Goal: Task Accomplishment & Management: Use online tool/utility

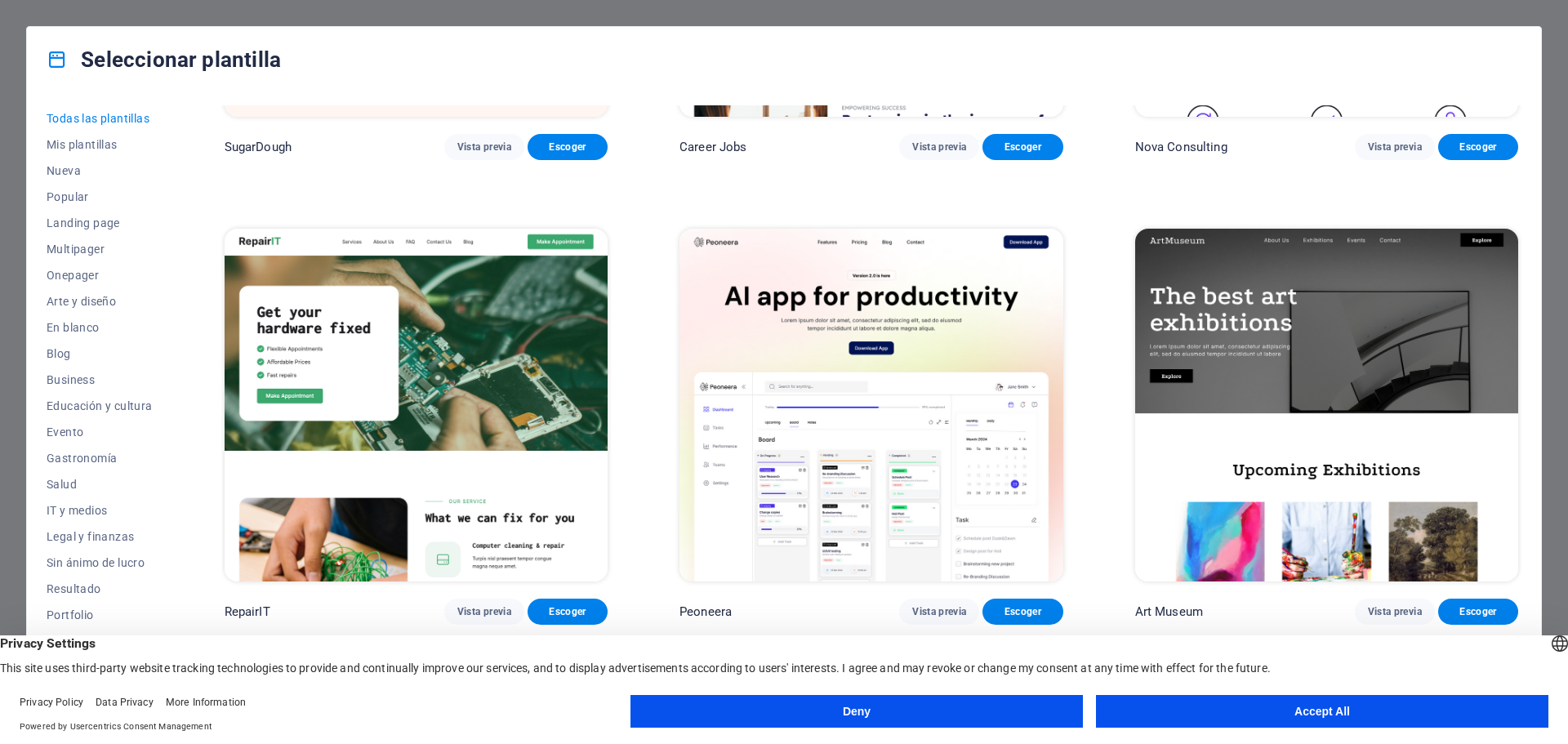
scroll to position [409, 0]
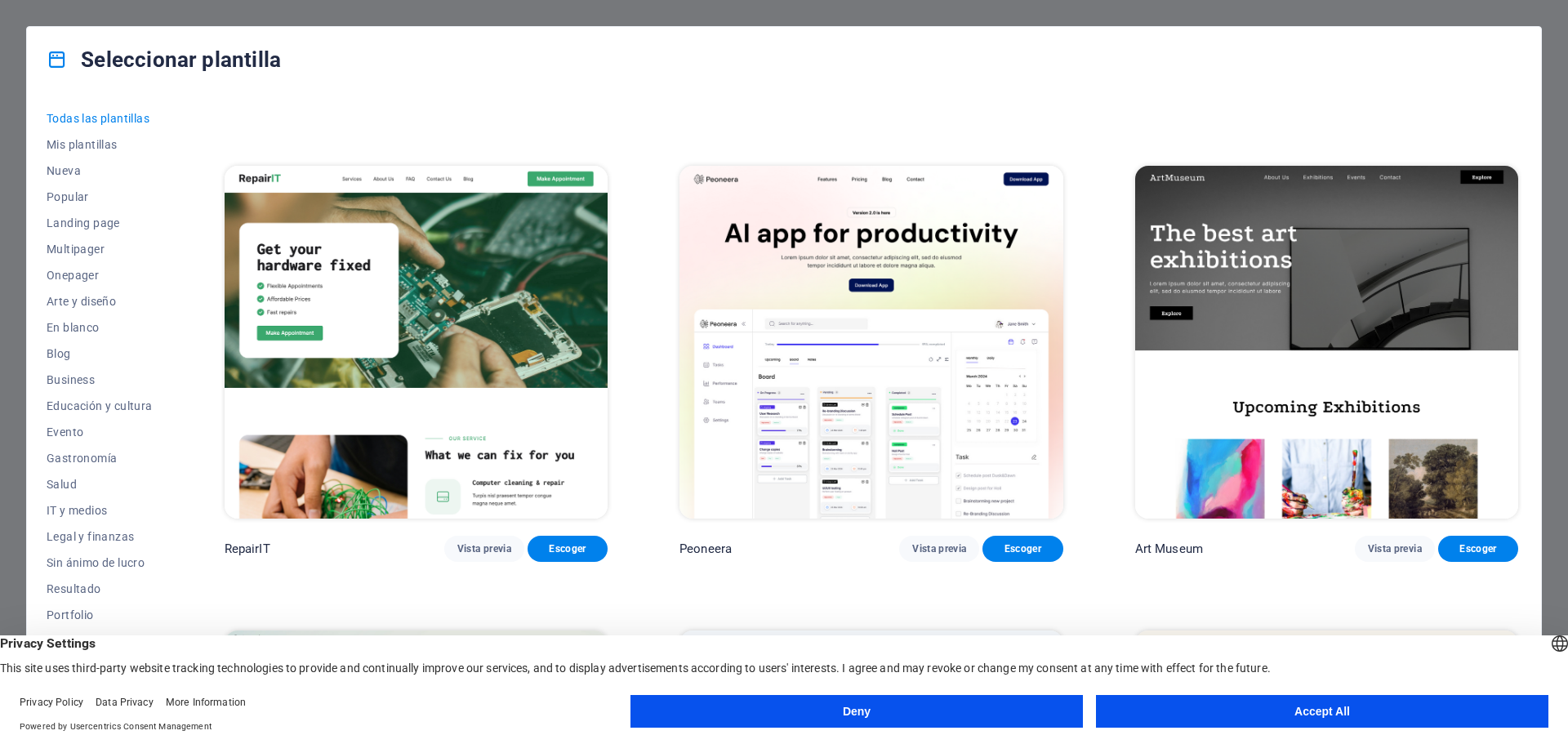
click at [738, 707] on button "Deny" at bounding box center [856, 711] width 453 height 32
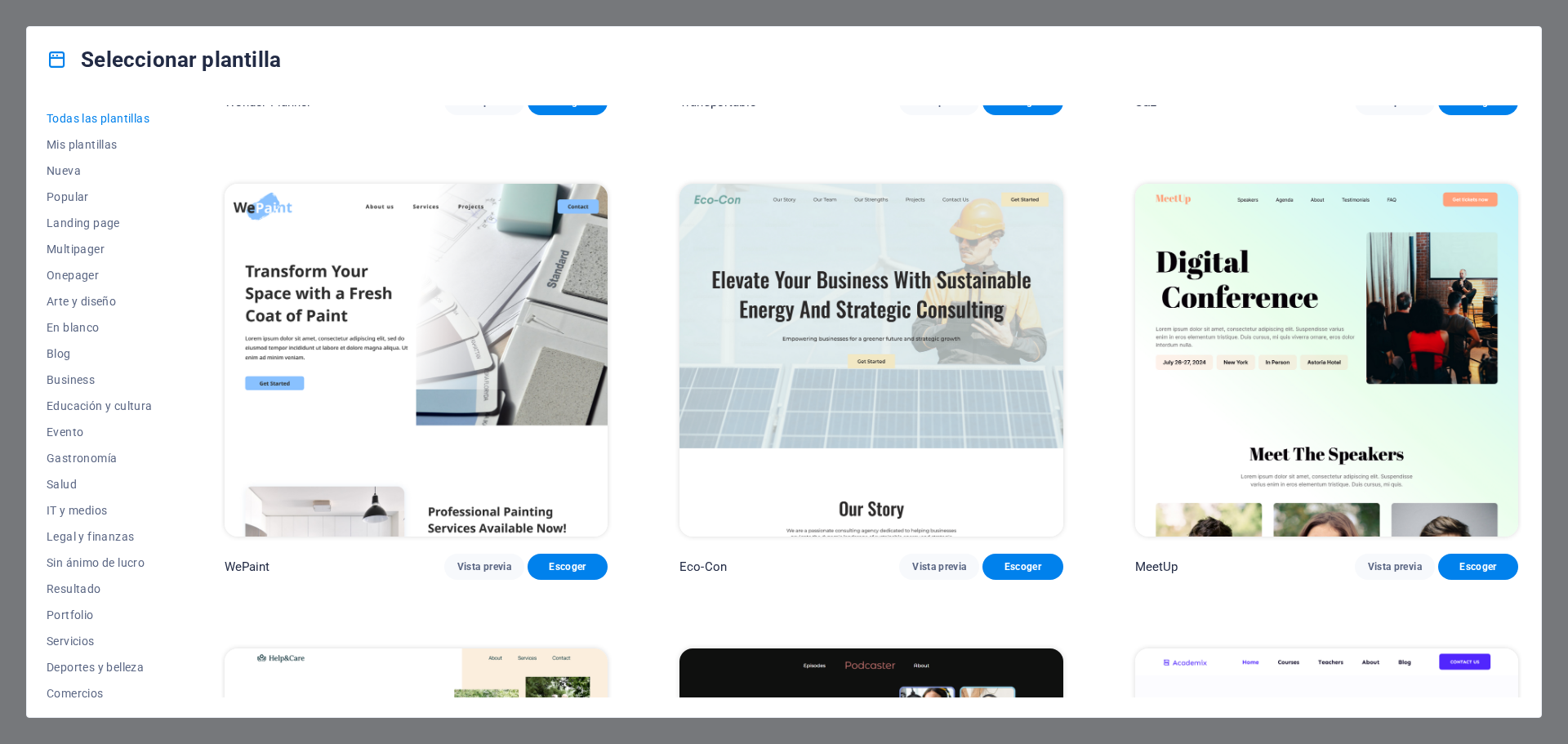
scroll to position [1306, 0]
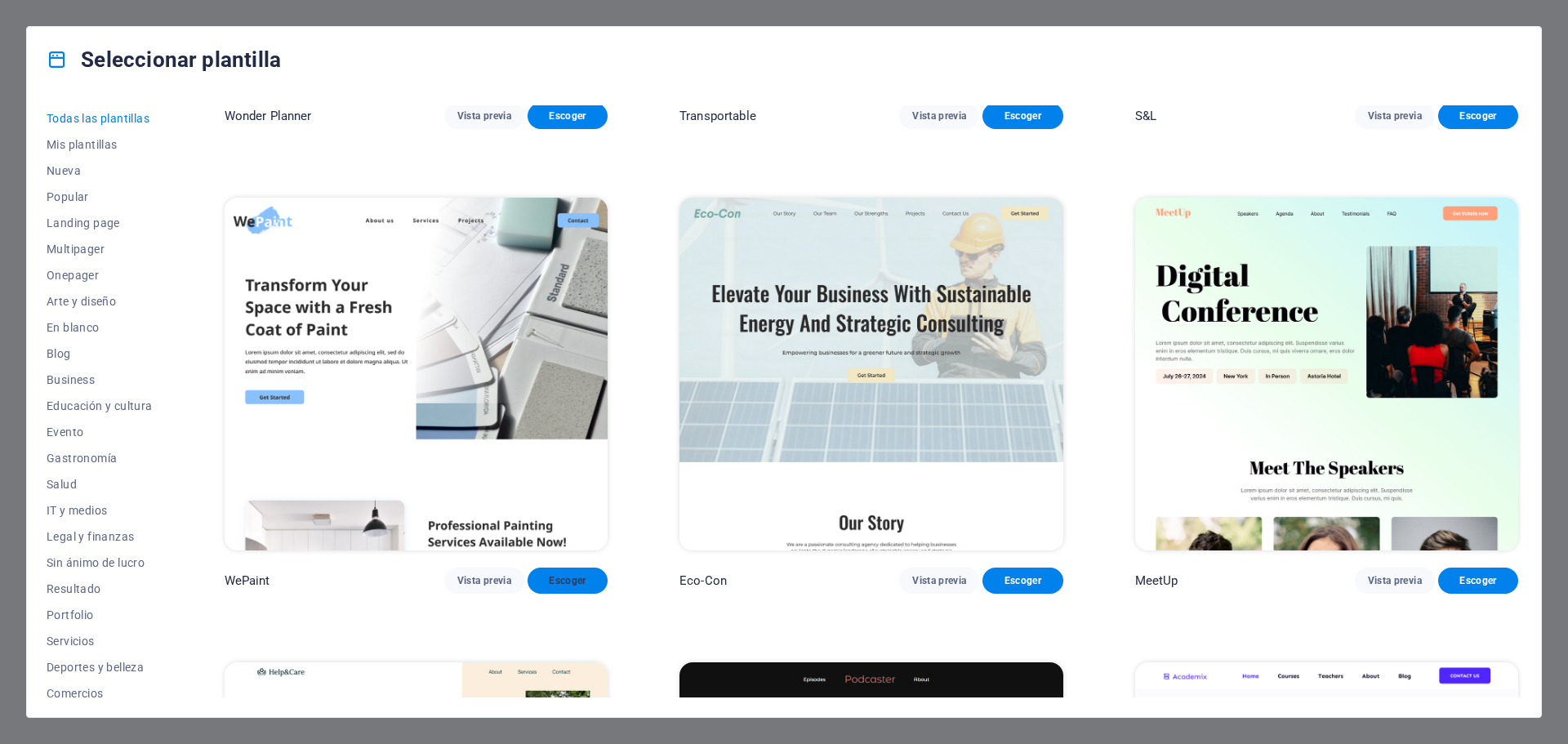
click at [579, 580] on button "Escoger" at bounding box center [567, 580] width 80 height 26
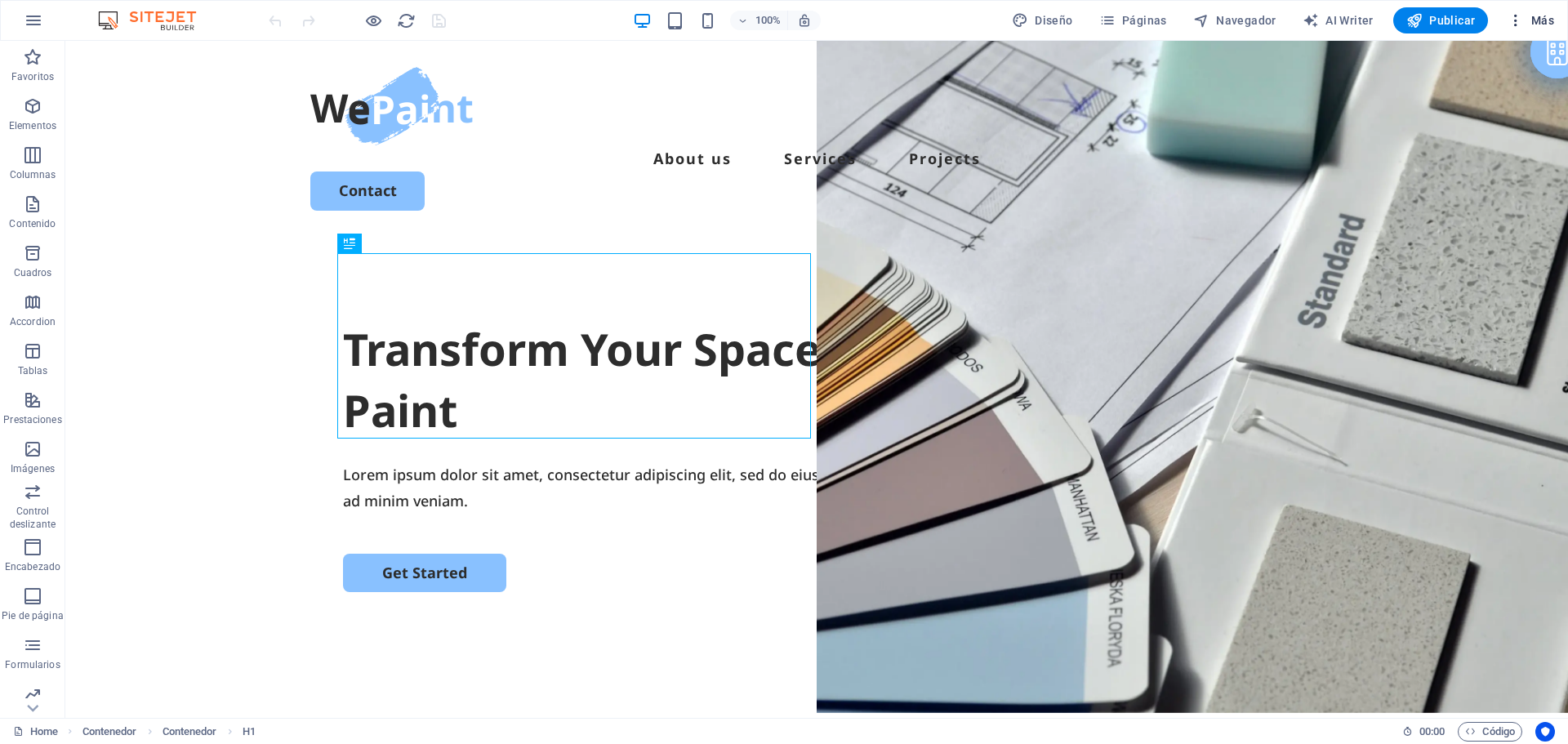
click at [1517, 24] on icon "button" at bounding box center [1516, 21] width 17 height 17
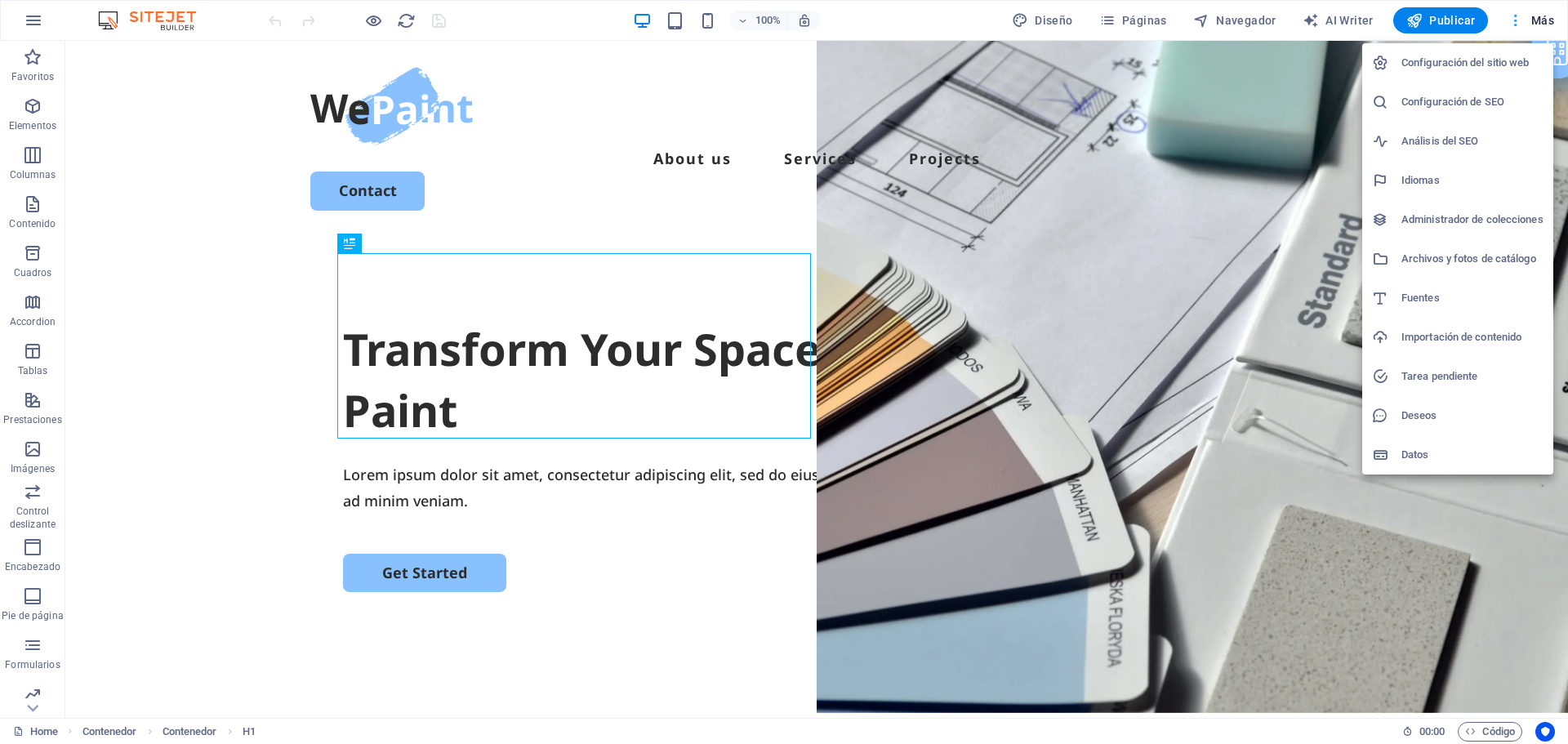
click at [1517, 24] on div at bounding box center [784, 372] width 1568 height 744
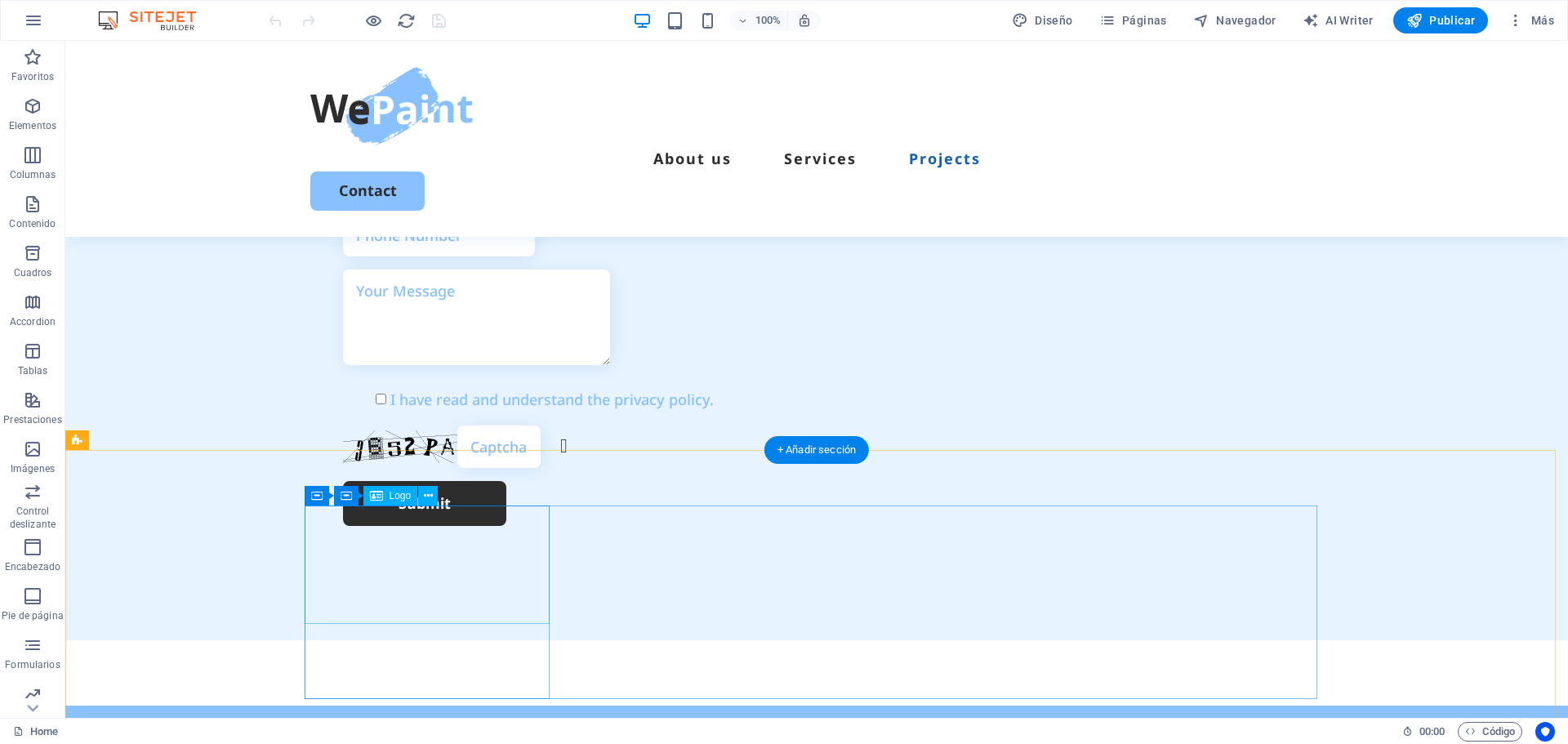
scroll to position [4637, 0]
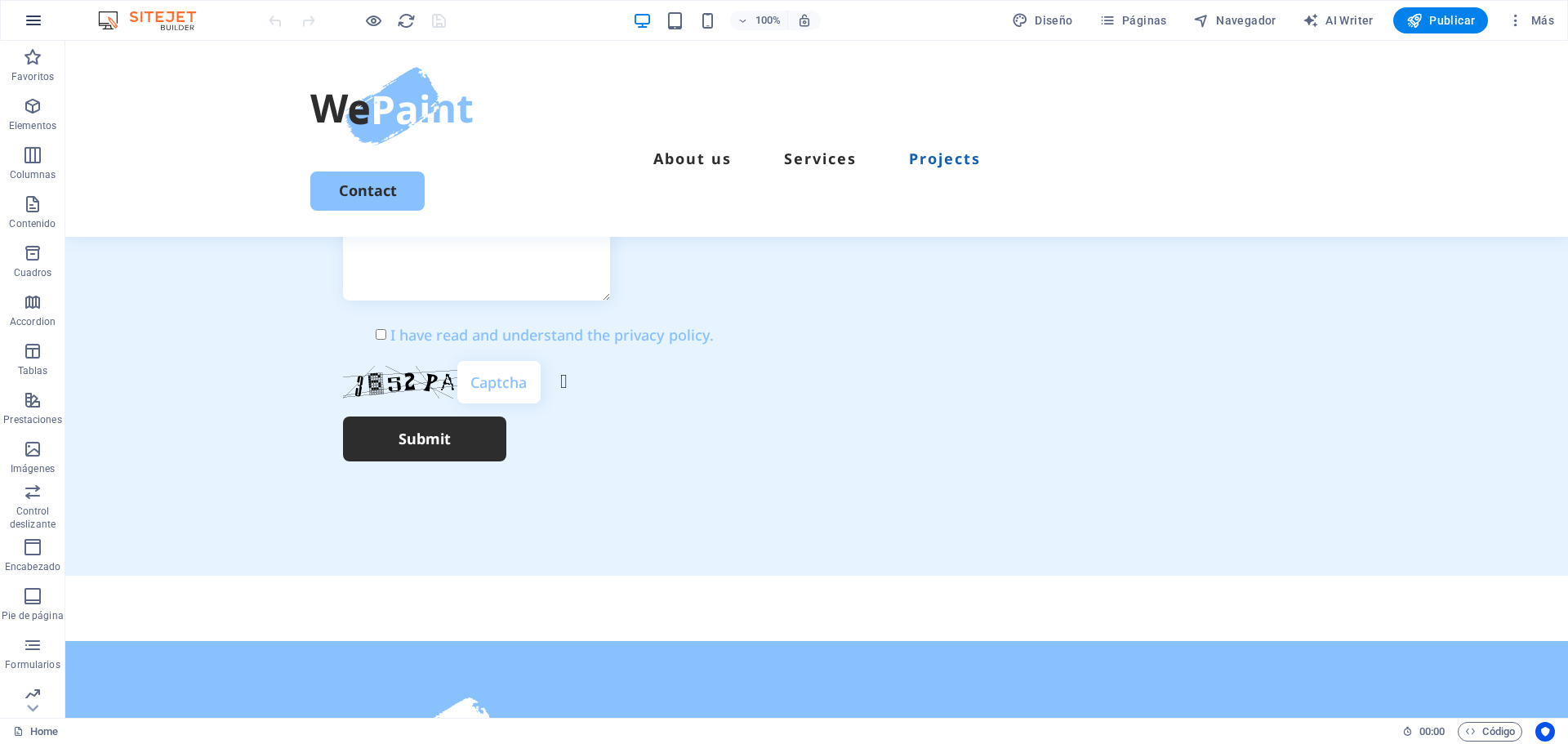
click at [34, 22] on icon "button" at bounding box center [34, 21] width 20 height 20
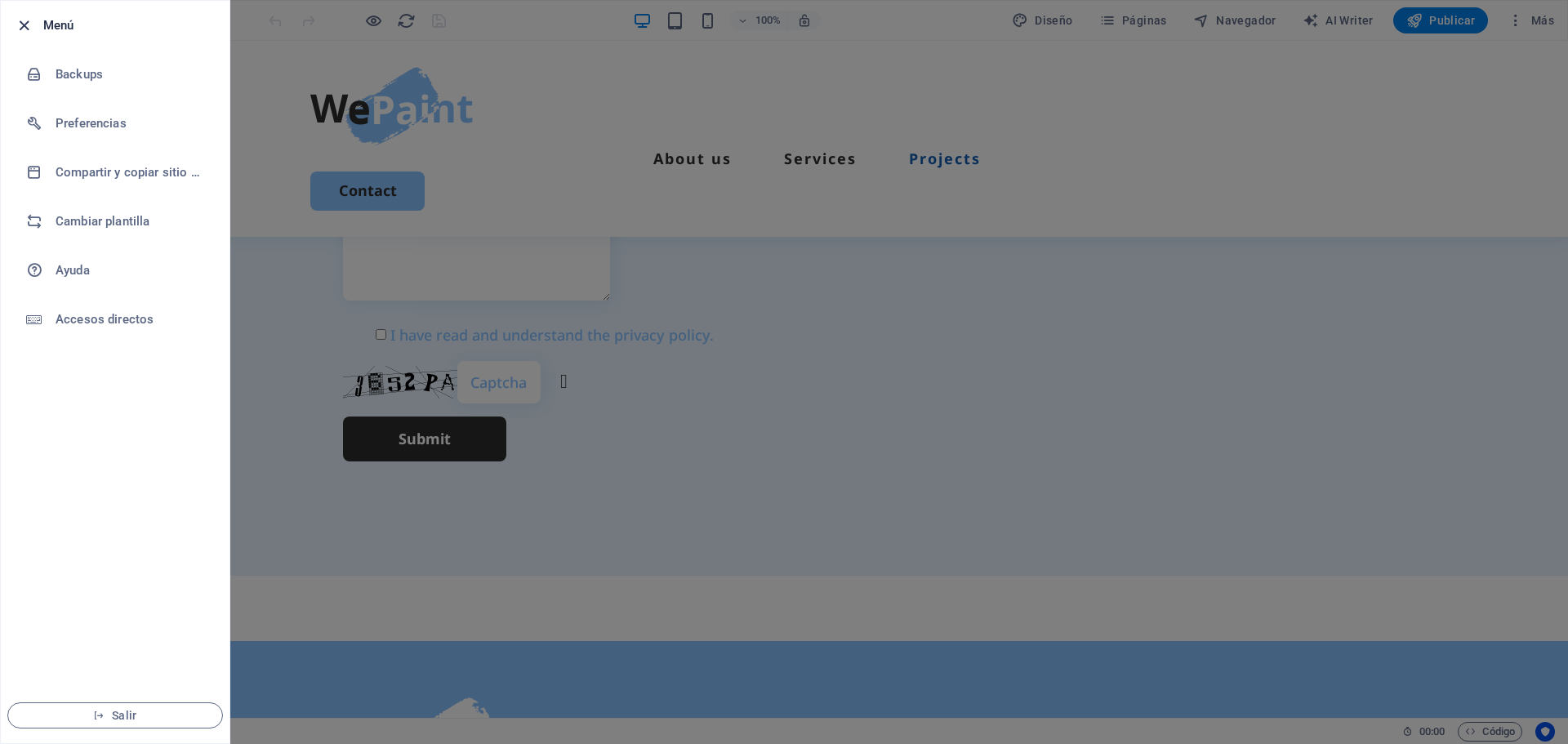
click at [27, 27] on icon "button" at bounding box center [24, 26] width 19 height 19
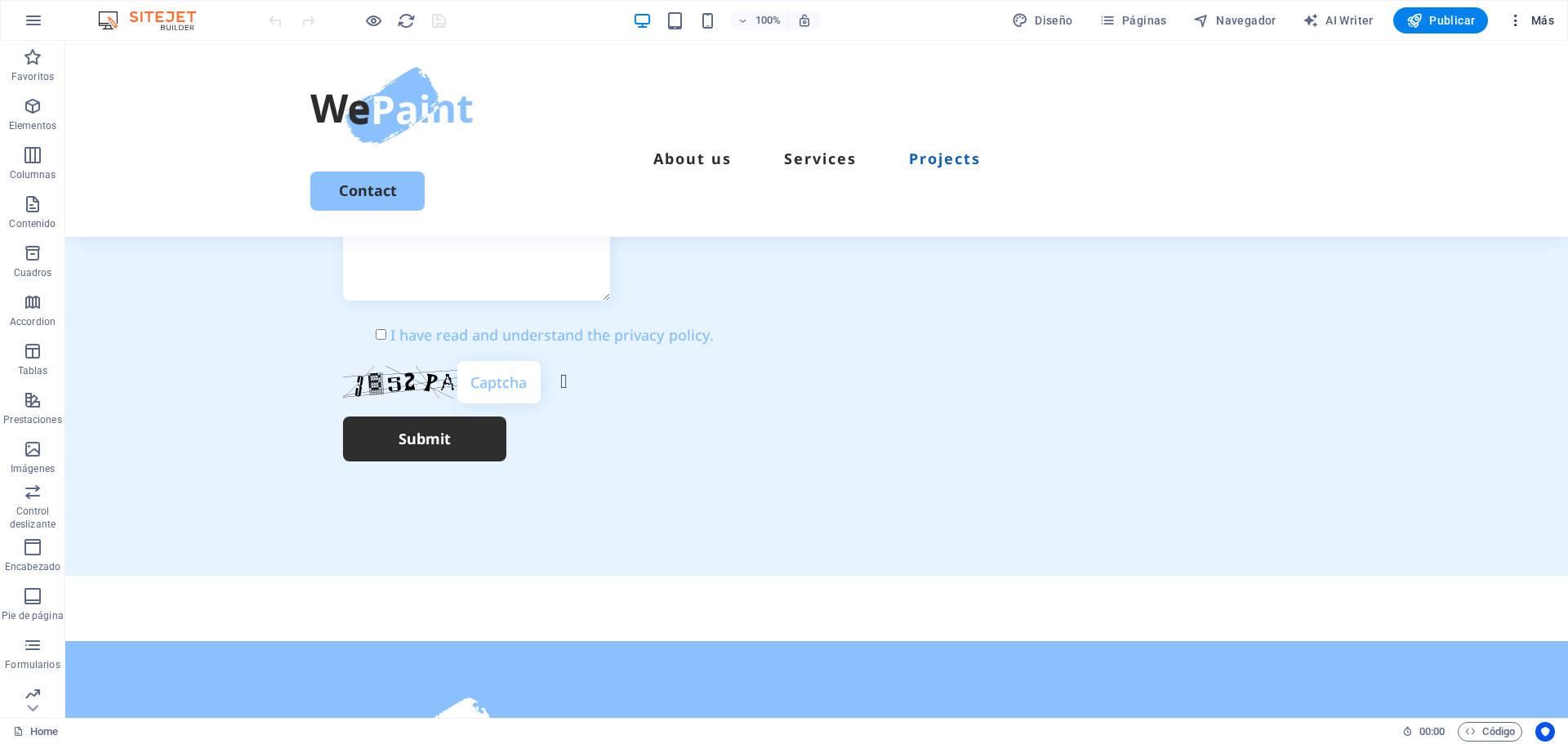
click at [1524, 27] on icon "button" at bounding box center [1516, 21] width 17 height 17
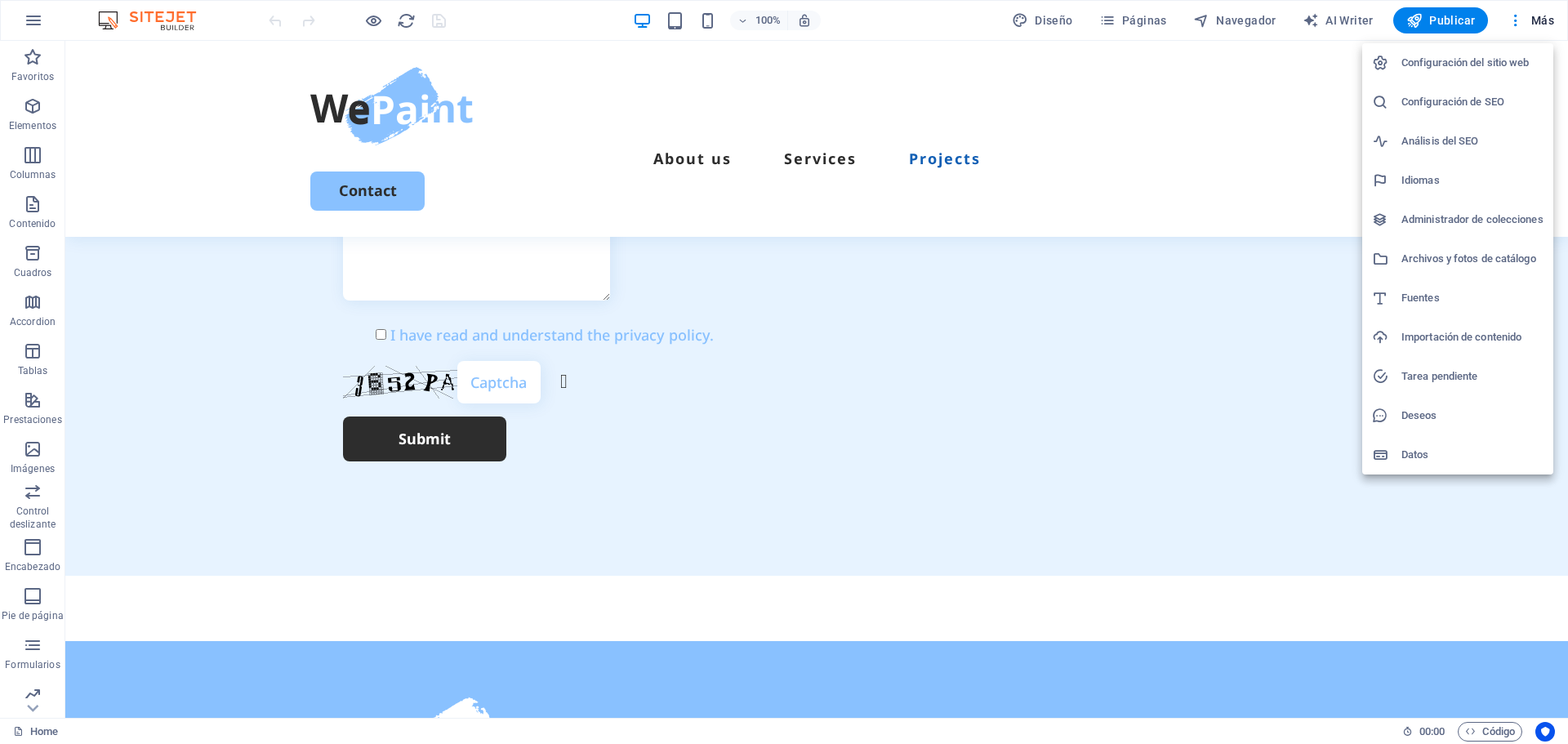
click at [1214, 277] on div at bounding box center [784, 372] width 1568 height 744
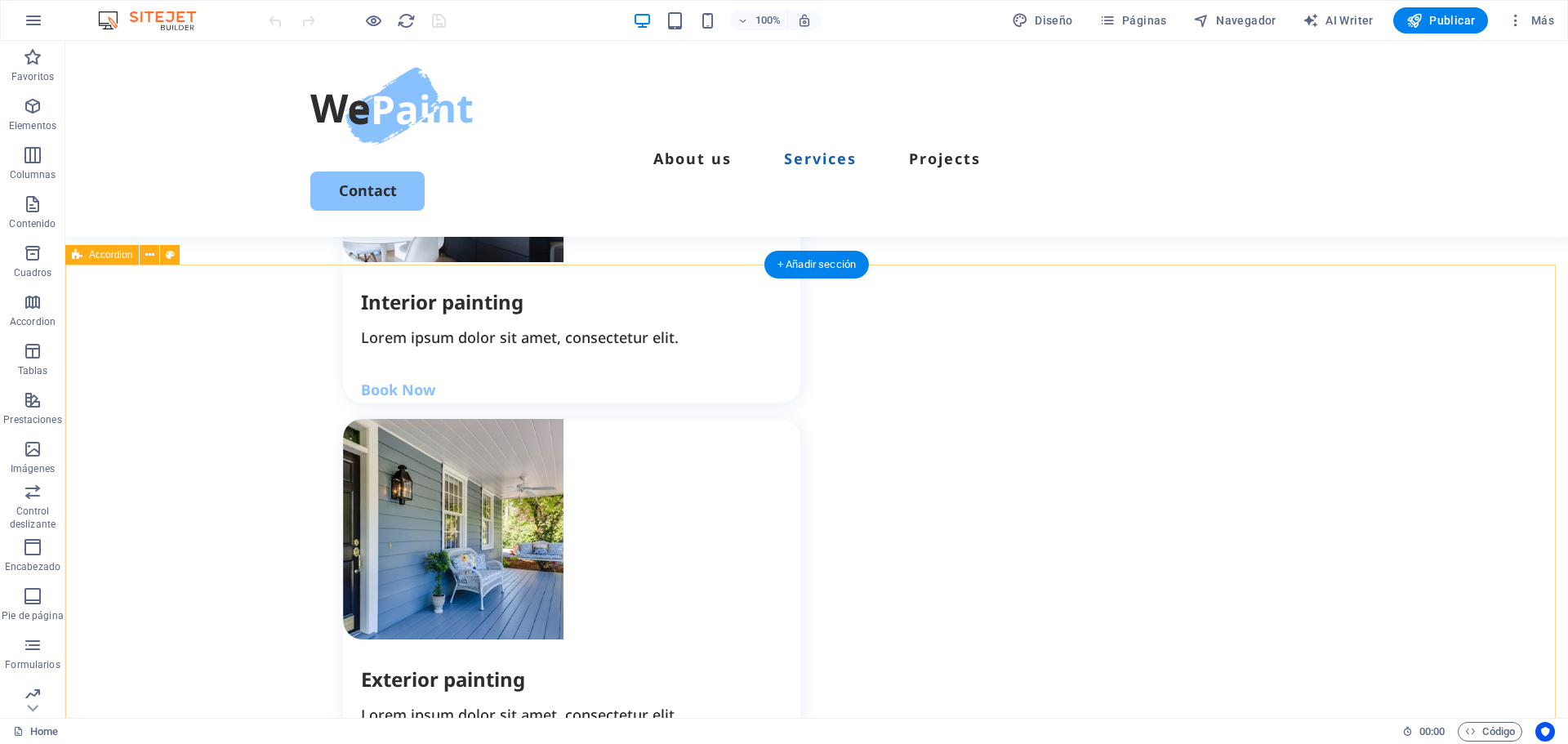
scroll to position [1862, 0]
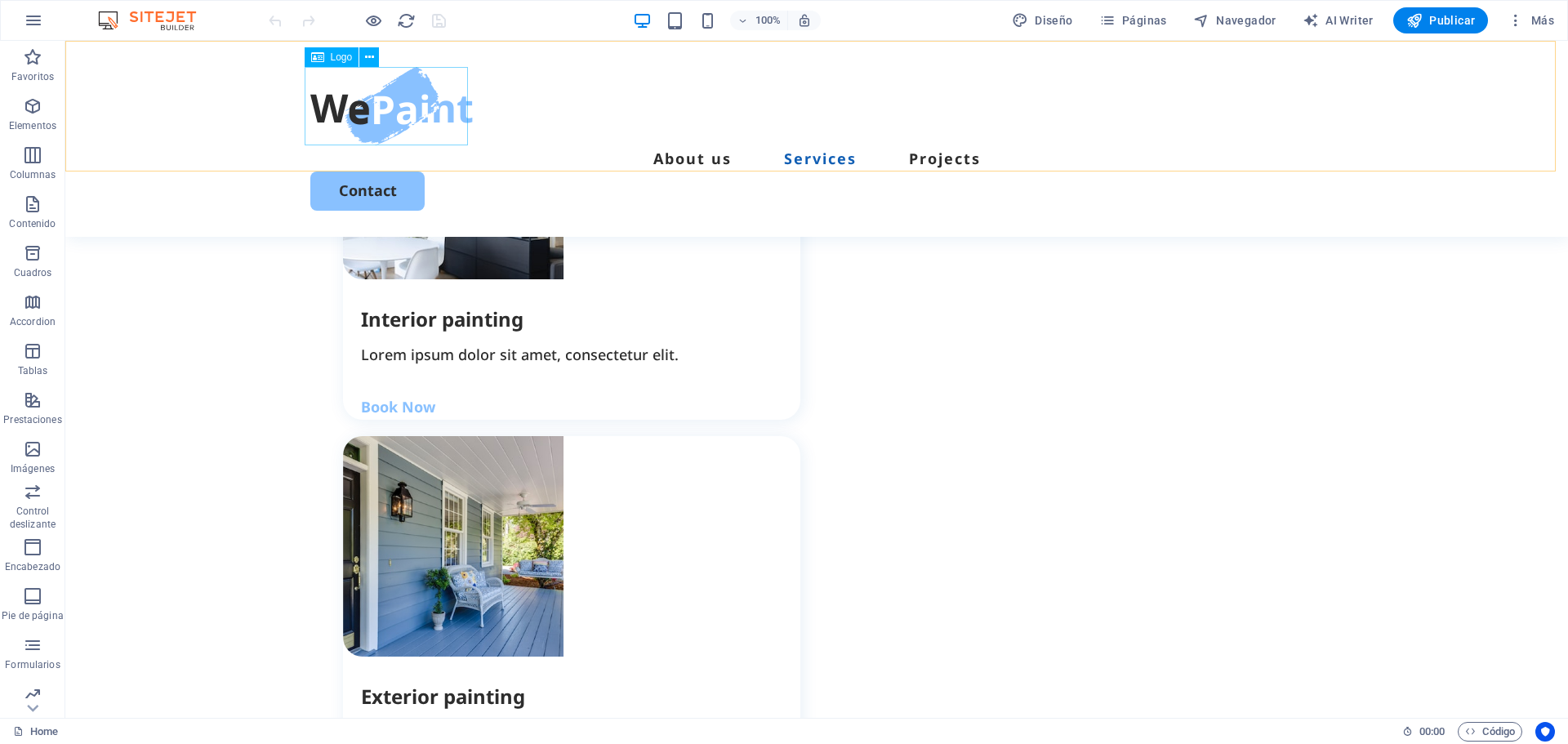
click at [429, 112] on div at bounding box center [816, 106] width 1012 height 78
click at [328, 61] on div "Logo" at bounding box center [332, 57] width 55 height 20
click at [375, 134] on div at bounding box center [816, 106] width 1012 height 78
click at [375, 60] on button at bounding box center [370, 57] width 20 height 20
click at [32, 112] on icon "button" at bounding box center [33, 106] width 20 height 20
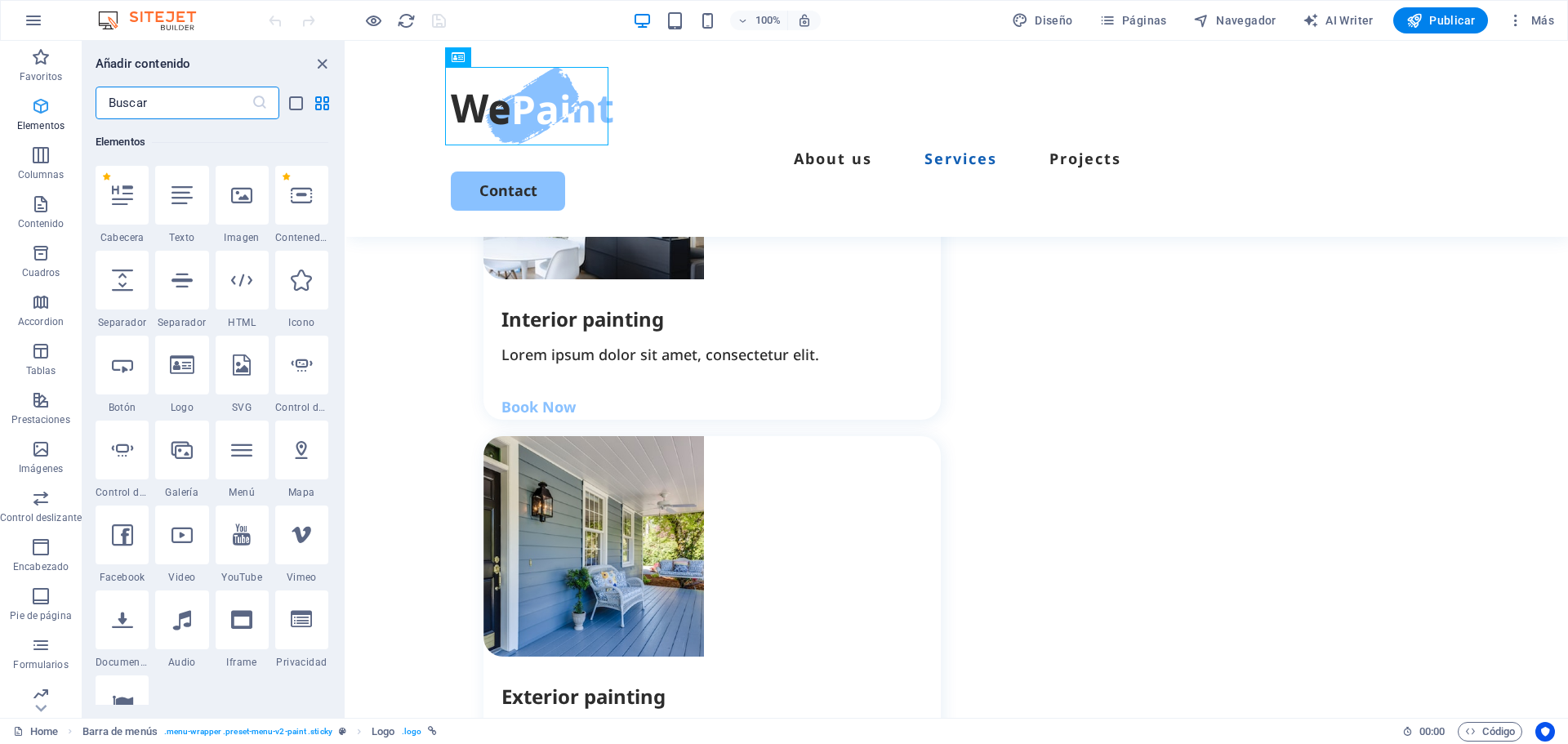
scroll to position [308, 0]
